Goal: Navigation & Orientation: Find specific page/section

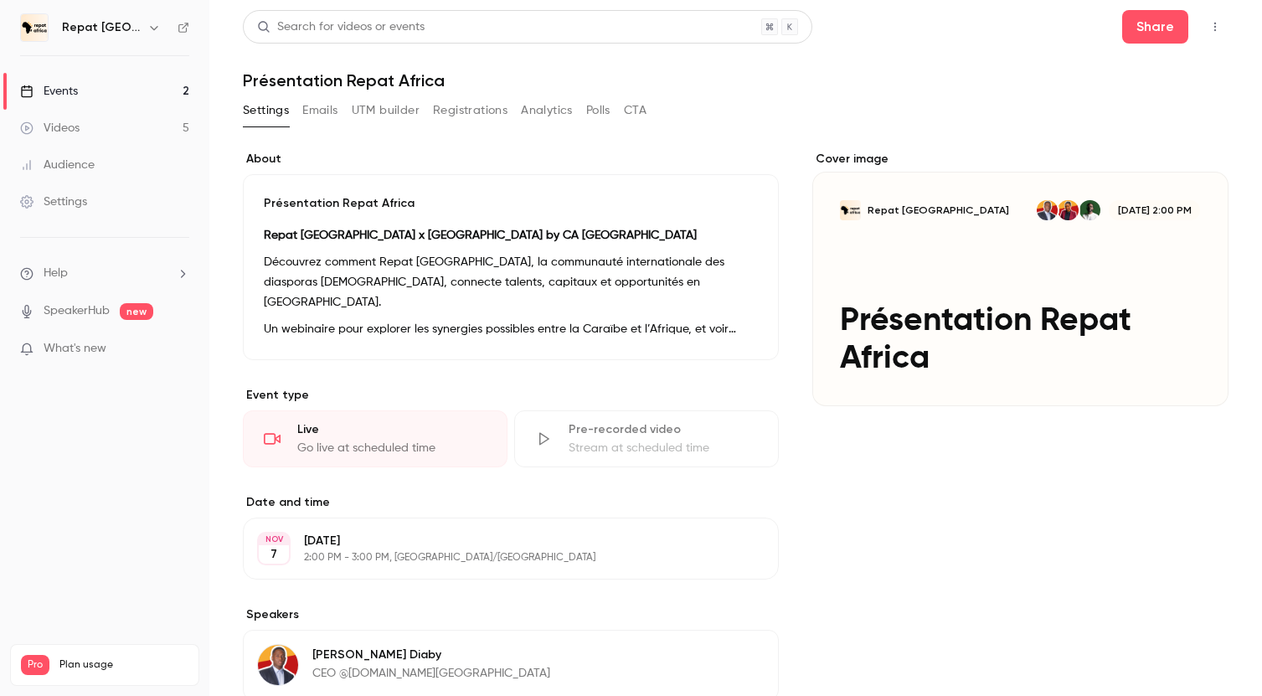
click at [168, 94] on link "Events 2" at bounding box center [104, 91] width 209 height 37
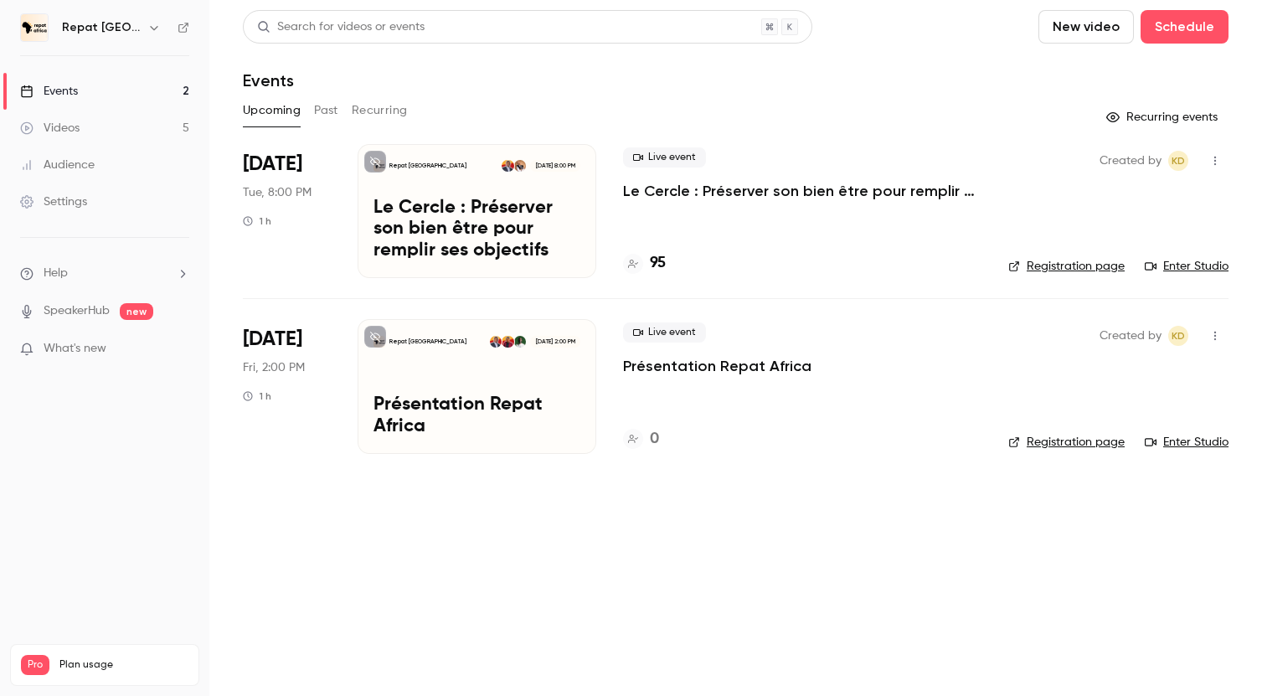
click at [698, 177] on div "Live event Le Cercle : Préserver son bien être pour remplir ses objectifs" at bounding box center [802, 174] width 358 height 54
click at [698, 188] on p "Le Cercle : Préserver son bien être pour remplir ses objectifs" at bounding box center [802, 191] width 358 height 20
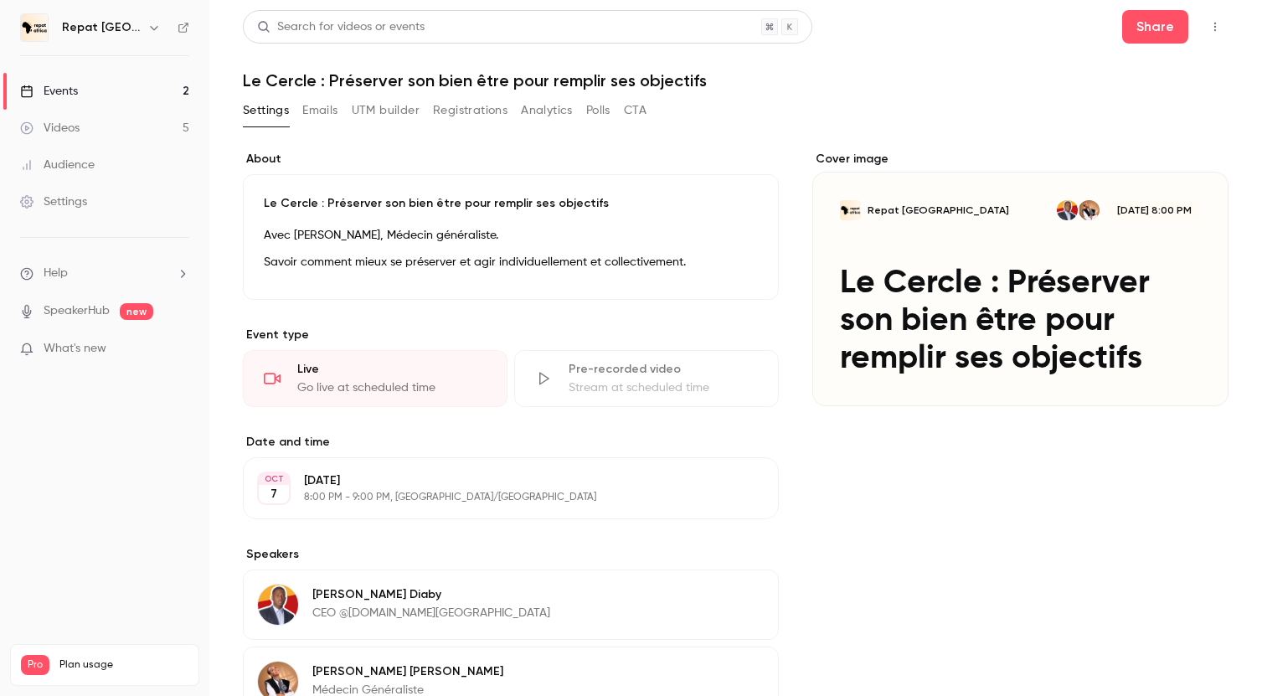
click at [87, 94] on link "Events 2" at bounding box center [104, 91] width 209 height 37
